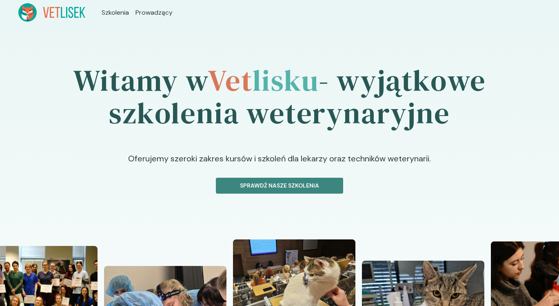
click at [301, 188] on p "Sprawdź nasze szkolenia" at bounding box center [279, 185] width 113 height 9
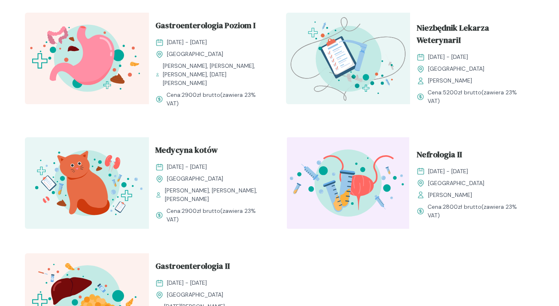
scroll to position [867, 0]
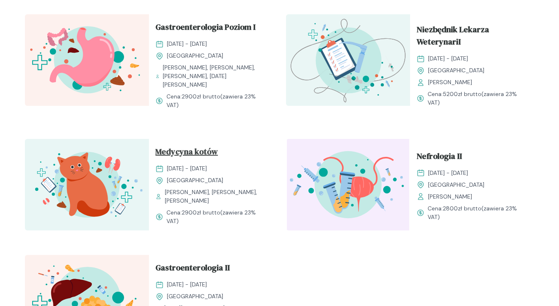
click at [194, 156] on span "Medycyna kotów" at bounding box center [187, 153] width 62 height 16
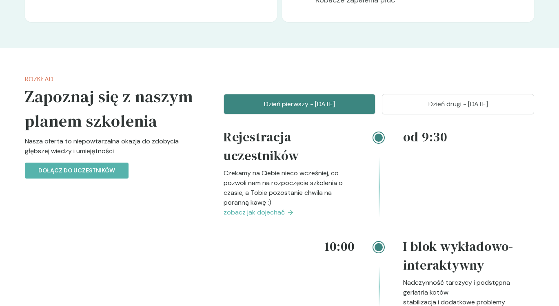
scroll to position [682, 0]
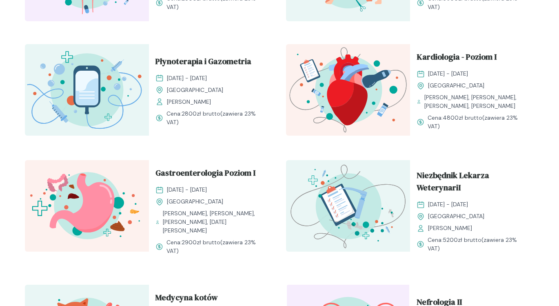
scroll to position [716, 0]
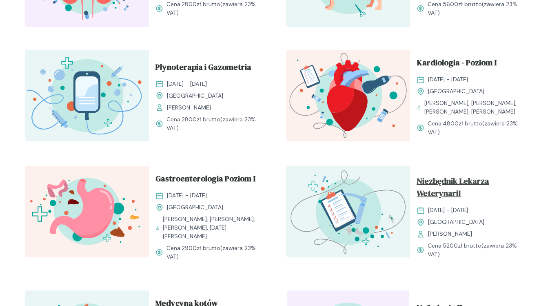
click at [444, 195] on span "Niezbędnik Lekarza WeterynariI" at bounding box center [472, 189] width 111 height 28
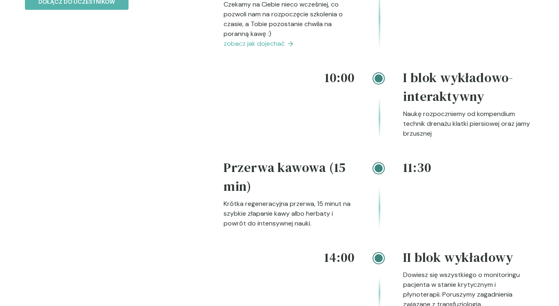
scroll to position [1203, 0]
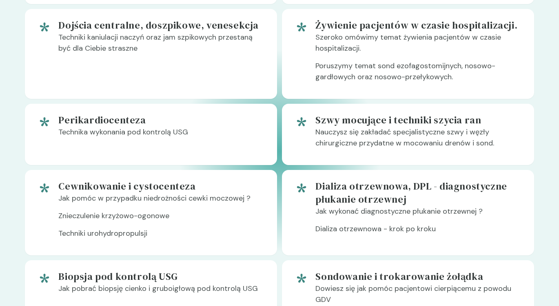
scroll to position [612, 0]
